Goal: Task Accomplishment & Management: Use online tool/utility

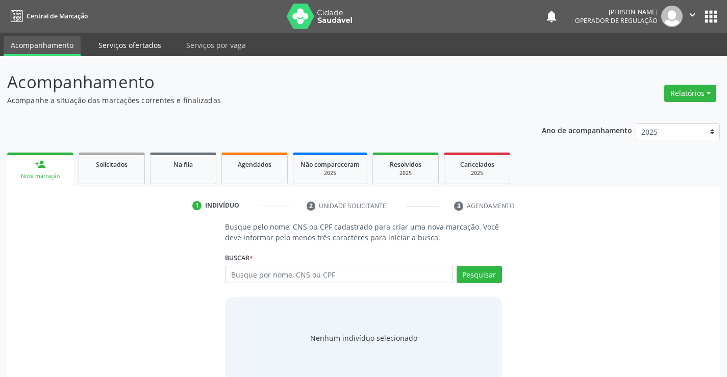
click at [152, 46] on link "Serviços ofertados" at bounding box center [129, 45] width 77 height 18
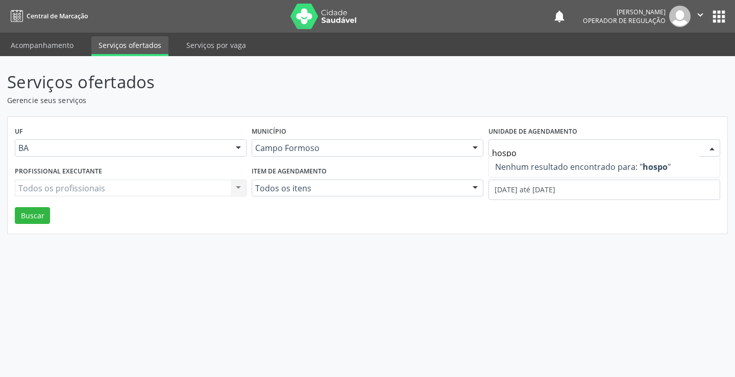
type input "hosp"
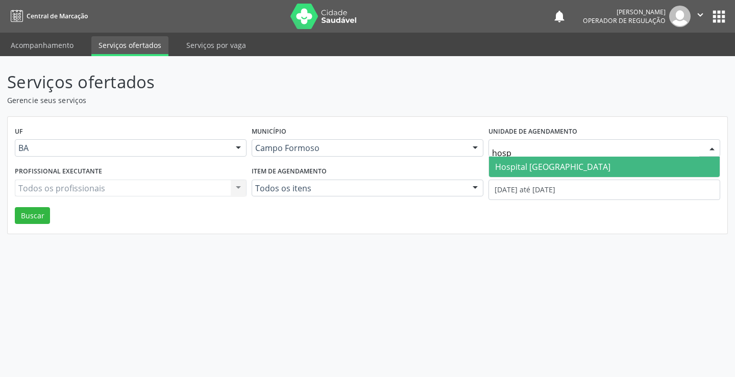
click at [538, 165] on span "Hospital [GEOGRAPHIC_DATA]" at bounding box center [552, 166] width 115 height 11
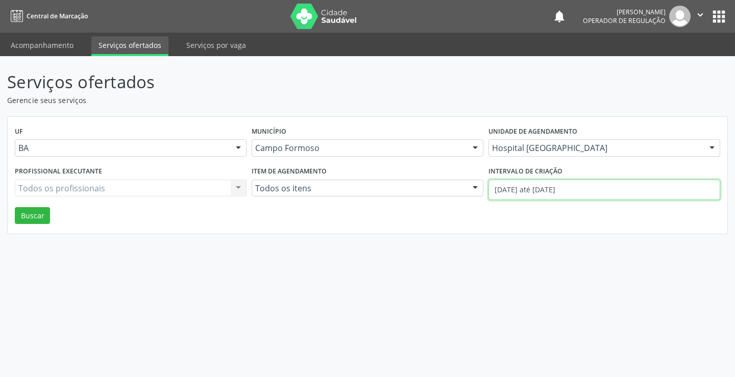
click at [538, 188] on input "01/10/2025 até 06/10/2025" at bounding box center [604, 190] width 232 height 20
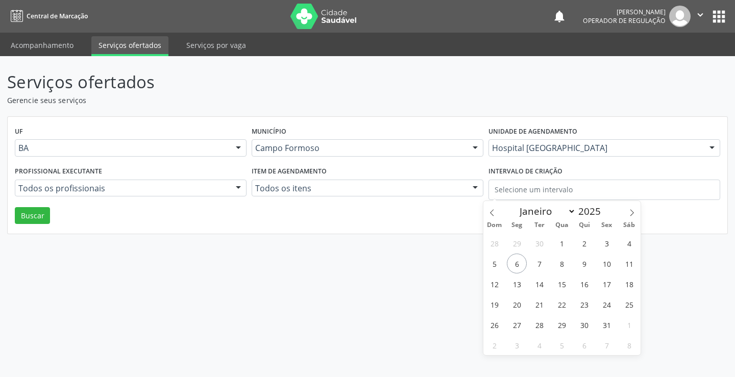
click at [427, 178] on div "Item de agendamento Todos os itens Todos os itens 0202040089 - 3X Pesquisa de L…" at bounding box center [367, 185] width 237 height 43
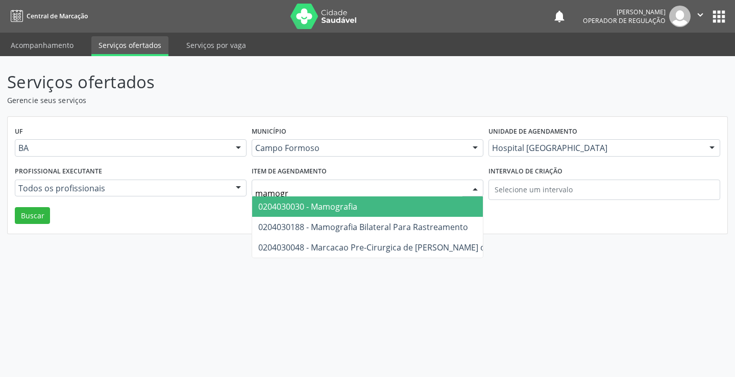
type input "mamogra"
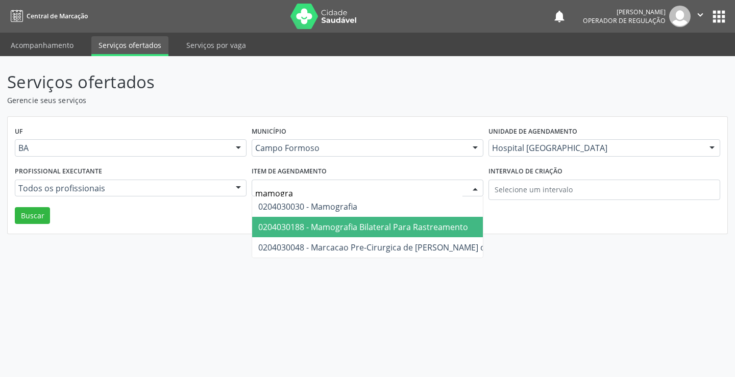
click at [375, 221] on span "0204030188 - Mamografia Bilateral Para Rastreamento" at bounding box center [363, 226] width 210 height 11
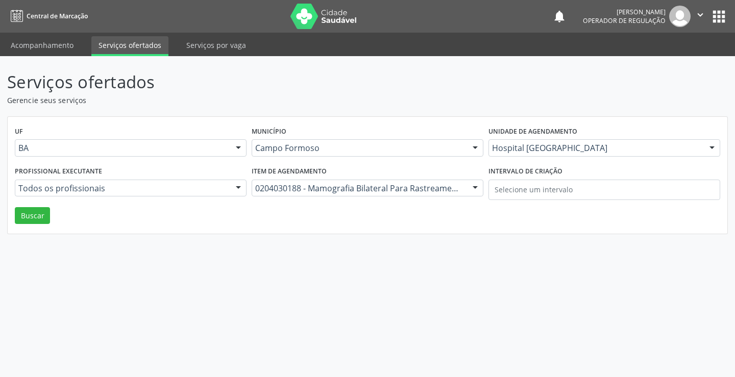
click at [190, 180] on div "Todos os profissionais" at bounding box center [131, 188] width 232 height 17
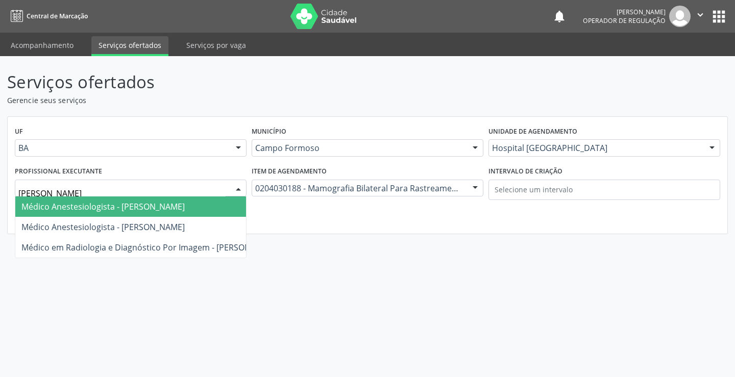
type input "joel"
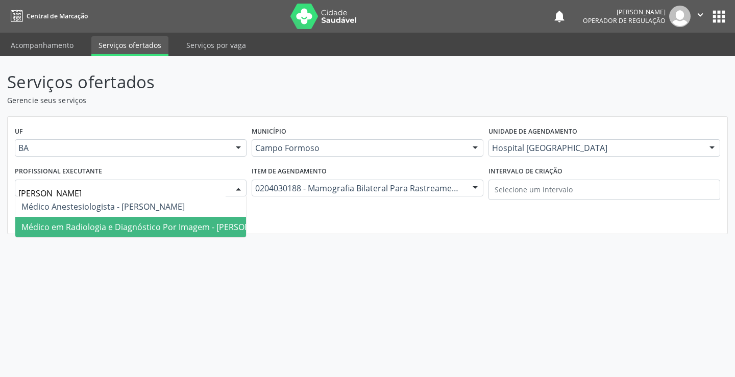
click at [174, 231] on span "Médico em Radiologia e Diagnóstico Por Imagem - Joel da Rocha Almeida" at bounding box center [150, 226] width 258 height 11
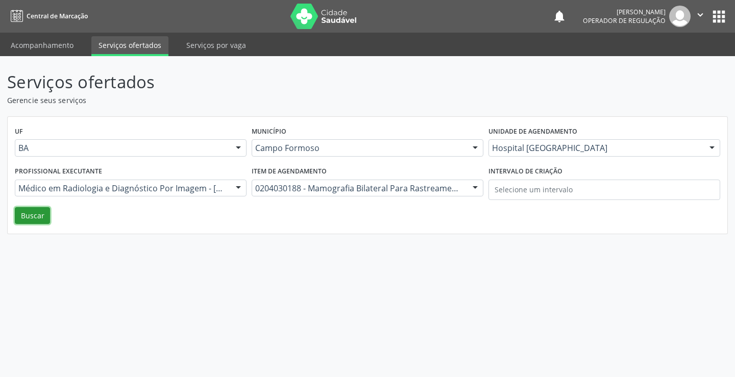
click at [36, 216] on button "Buscar" at bounding box center [32, 215] width 35 height 17
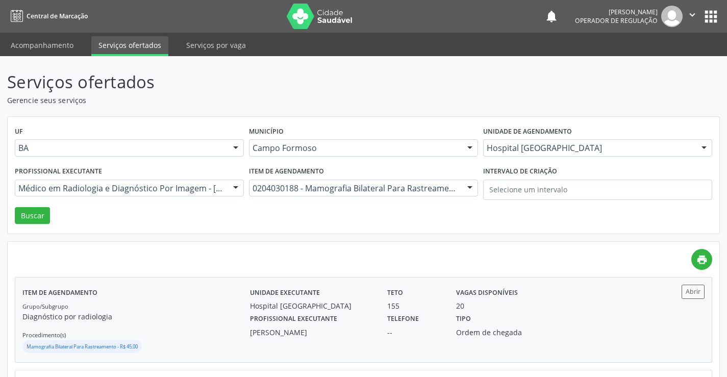
click at [234, 333] on div "Grupo/Subgrupo Diagnóstico por radiologia Procedimento(s) Mamografia Bilateral …" at bounding box center [136, 328] width 228 height 55
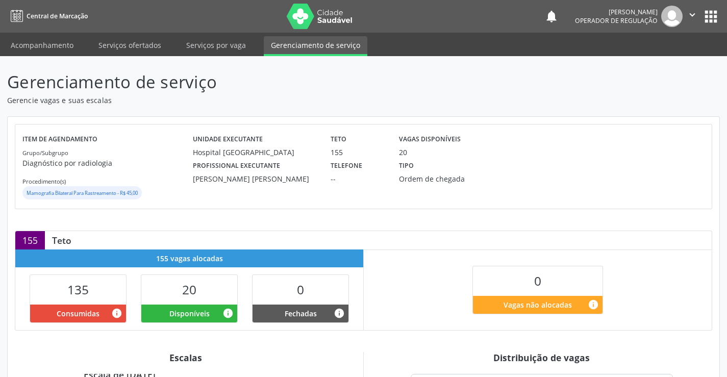
click at [693, 10] on icon "" at bounding box center [692, 14] width 11 height 11
click at [662, 54] on ul "Configurações Sair" at bounding box center [666, 51] width 71 height 44
click at [659, 57] on link "Sair" at bounding box center [666, 62] width 70 height 14
